Goal: Transaction & Acquisition: Purchase product/service

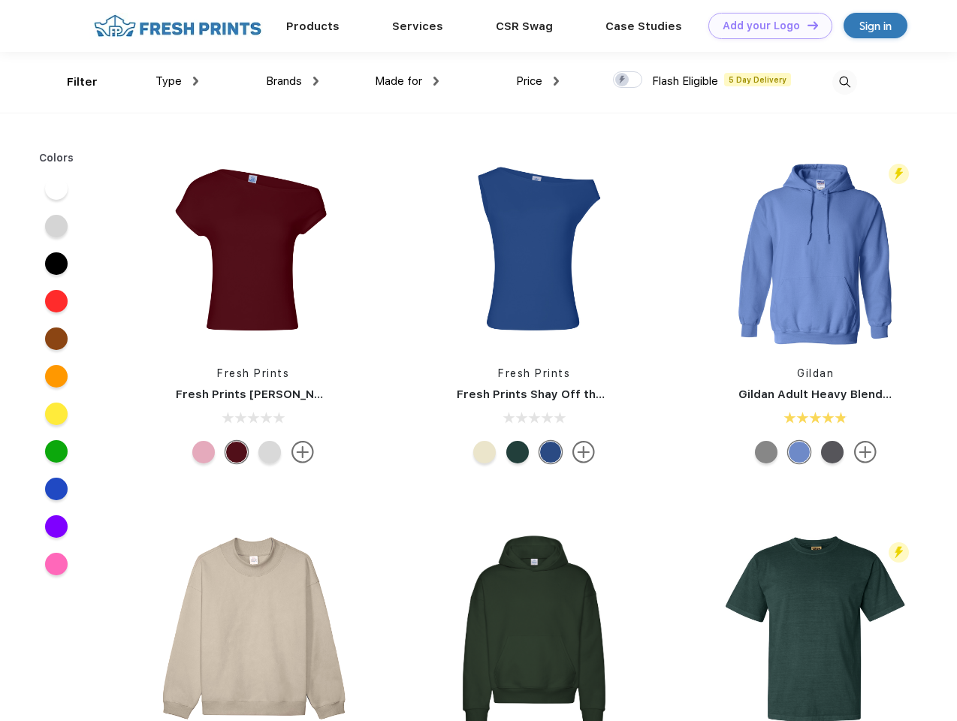
click at [765, 26] on link "Add your Logo Design Tool" at bounding box center [771, 26] width 124 height 26
click at [0, 0] on div "Design Tool" at bounding box center [0, 0] width 0 height 0
click at [806, 25] on link "Add your Logo Design Tool" at bounding box center [771, 26] width 124 height 26
click at [72, 82] on div "Filter" at bounding box center [82, 82] width 31 height 17
click at [177, 81] on span "Type" at bounding box center [169, 81] width 26 height 14
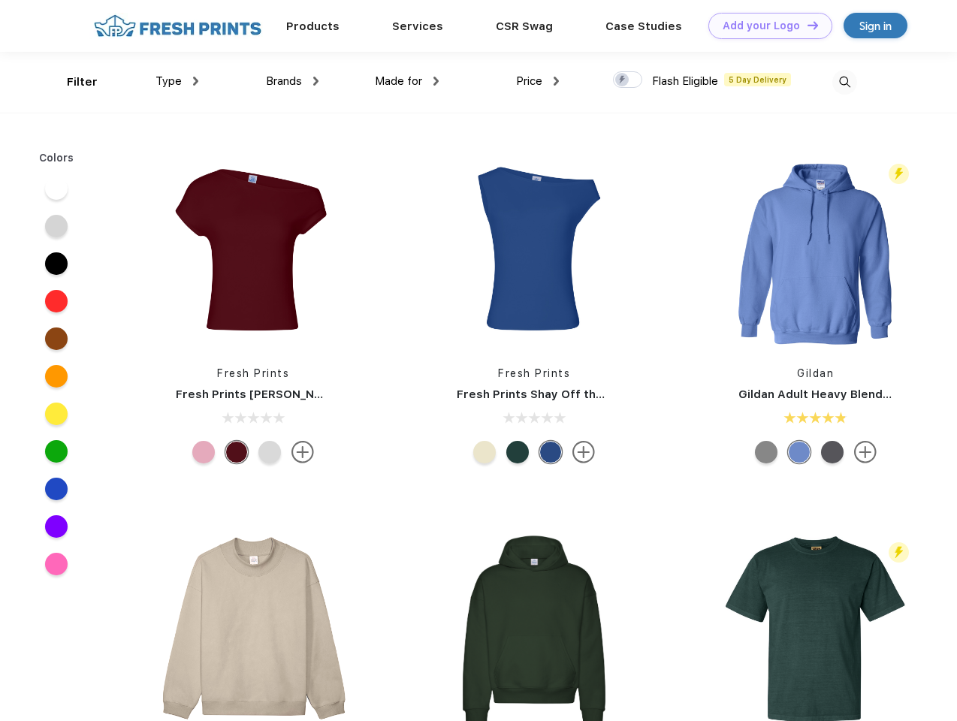
click at [292, 81] on span "Brands" at bounding box center [284, 81] width 36 height 14
click at [407, 81] on span "Made for" at bounding box center [398, 81] width 47 height 14
click at [538, 81] on span "Price" at bounding box center [529, 81] width 26 height 14
click at [628, 80] on div at bounding box center [627, 79] width 29 height 17
click at [623, 80] on input "checkbox" at bounding box center [618, 76] width 10 height 10
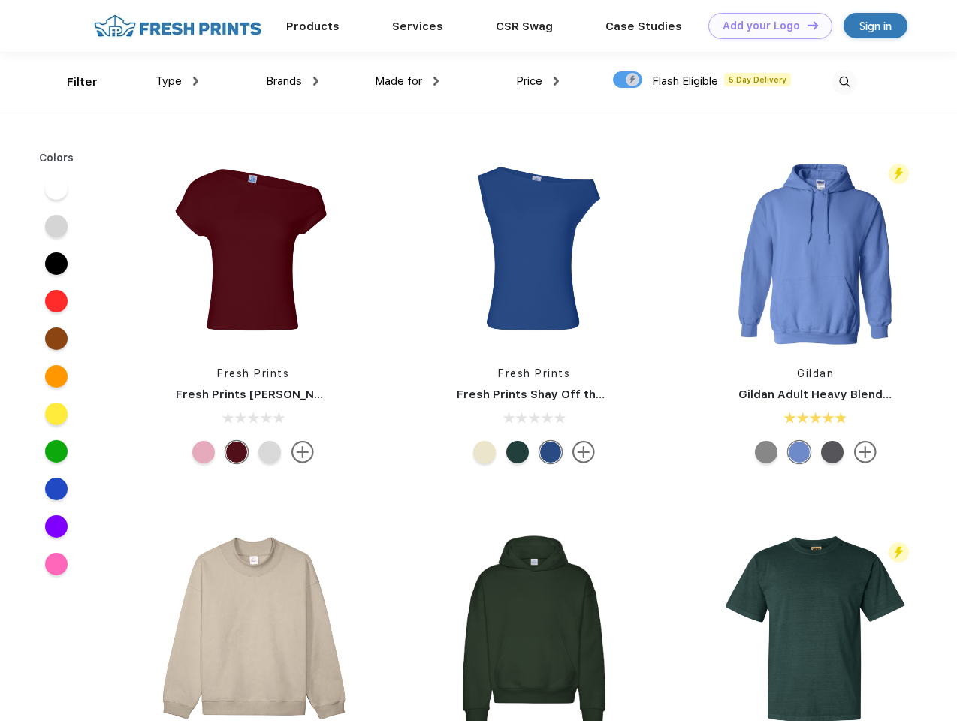
click at [845, 82] on img at bounding box center [845, 82] width 25 height 25
